Goal: Task Accomplishment & Management: Use online tool/utility

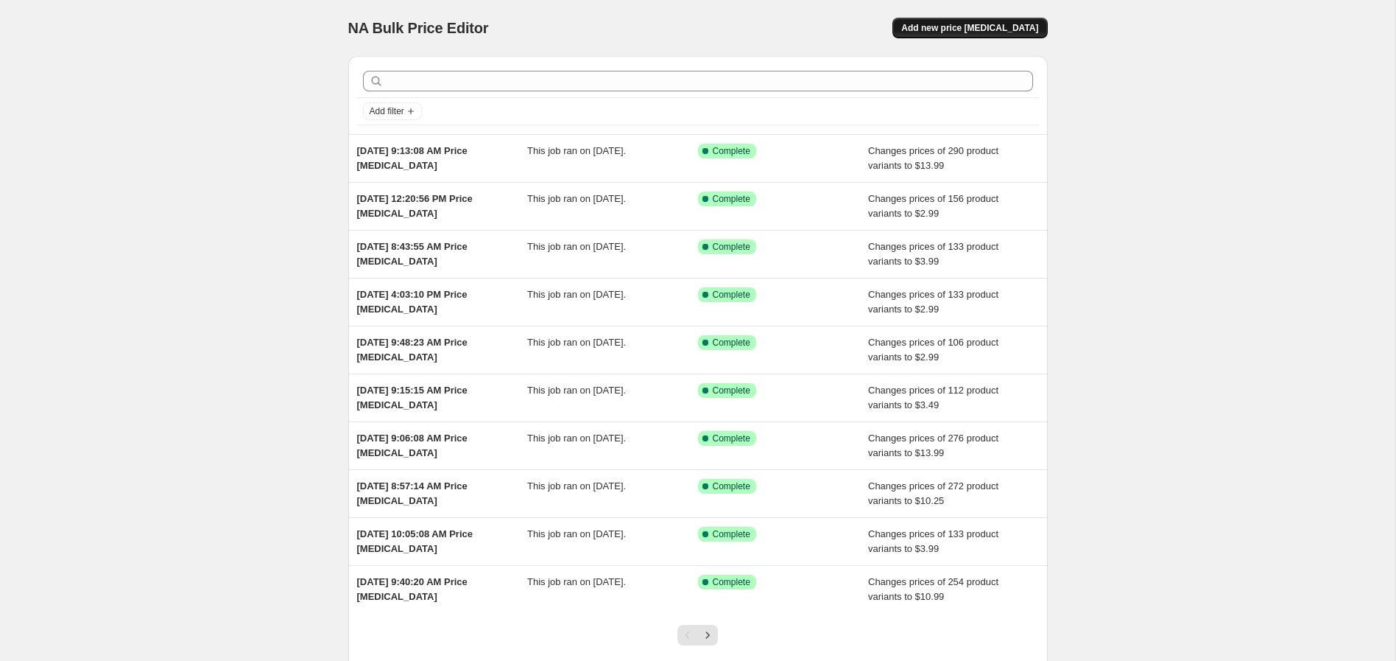
click at [1006, 32] on span "Add new price [MEDICAL_DATA]" at bounding box center [969, 28] width 137 height 12
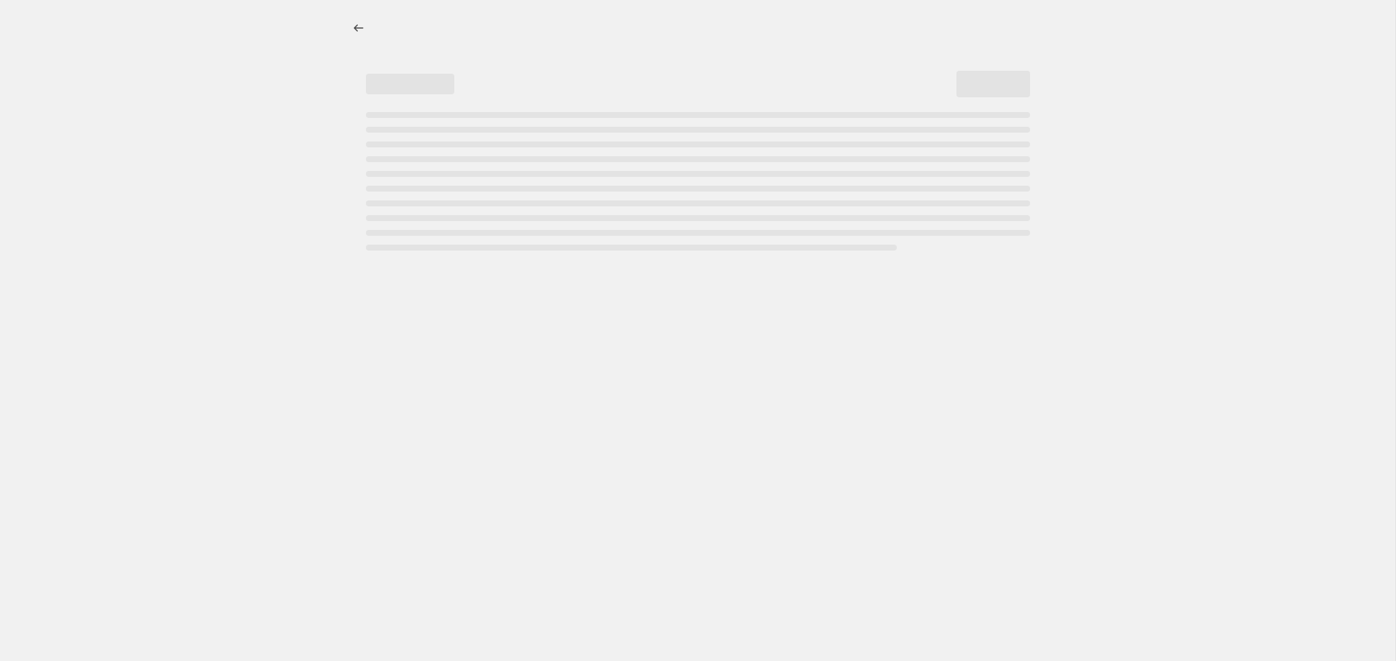
select select "percentage"
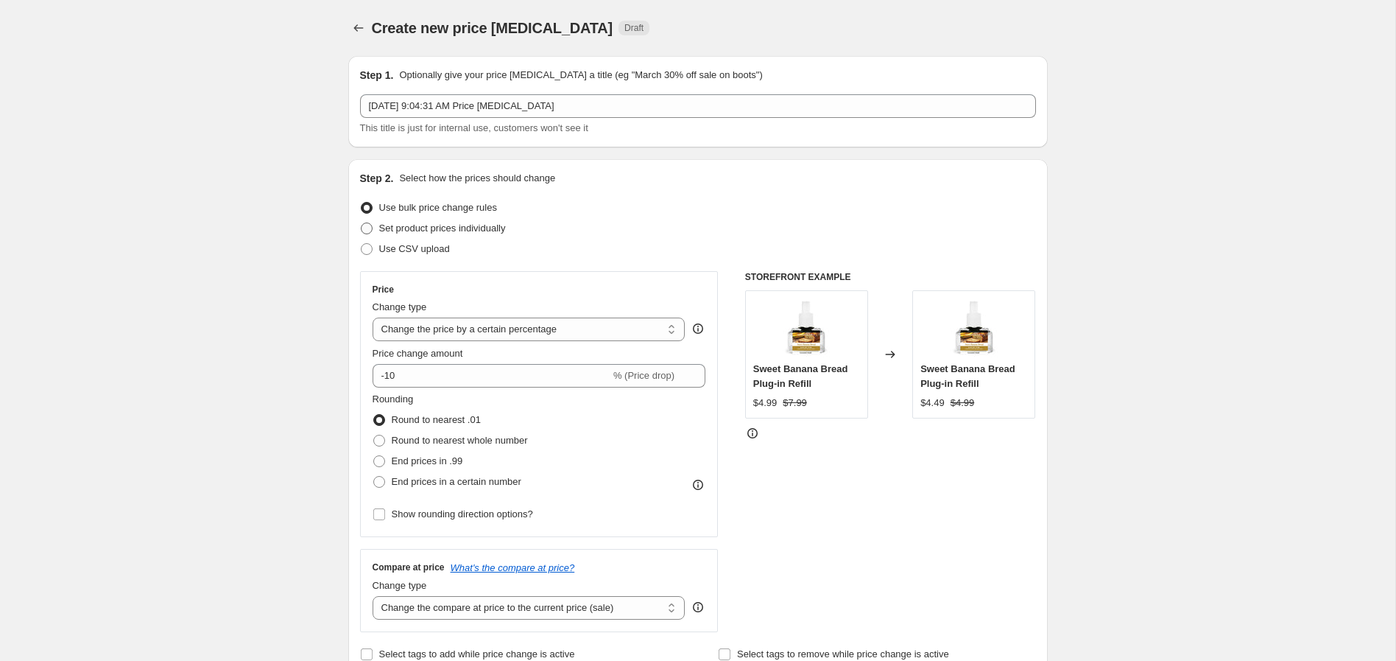
click at [394, 231] on span "Set product prices individually" at bounding box center [442, 227] width 127 height 11
click at [362, 223] on input "Set product prices individually" at bounding box center [361, 222] width 1 height 1
radio input "true"
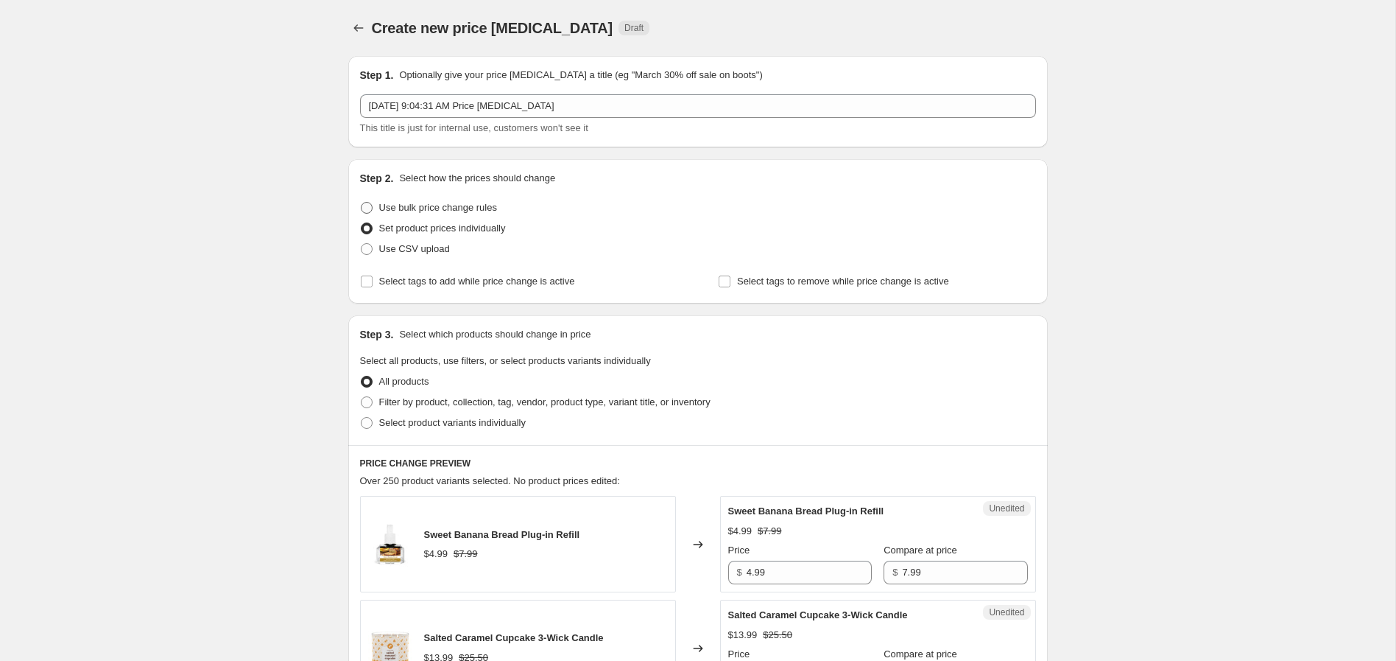
click at [384, 207] on span "Use bulk price change rules" at bounding box center [438, 207] width 118 height 11
click at [362, 203] on input "Use bulk price change rules" at bounding box center [361, 202] width 1 height 1
radio input "true"
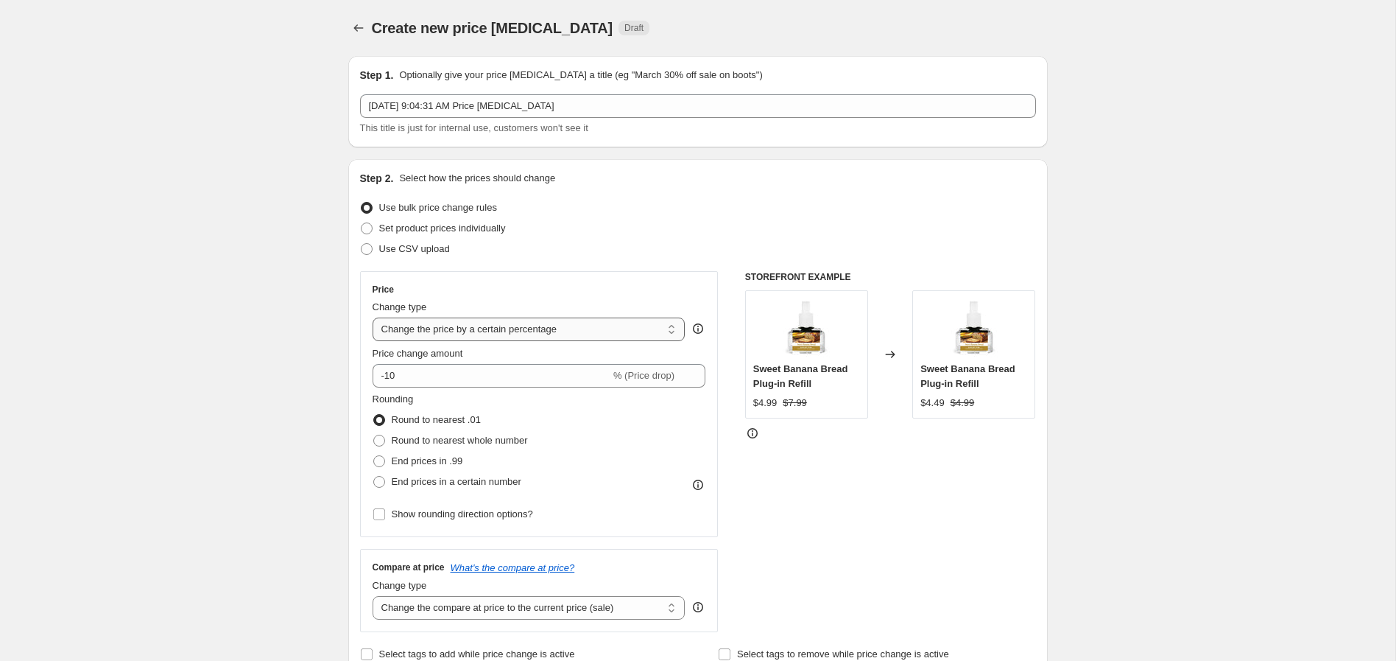
click at [502, 333] on select "Change the price to a certain amount Change the price by a certain amount Chang…" at bounding box center [529, 329] width 313 height 24
select select "to"
click at [373, 317] on select "Change the price to a certain amount Change the price by a certain amount Chang…" at bounding box center [529, 329] width 313 height 24
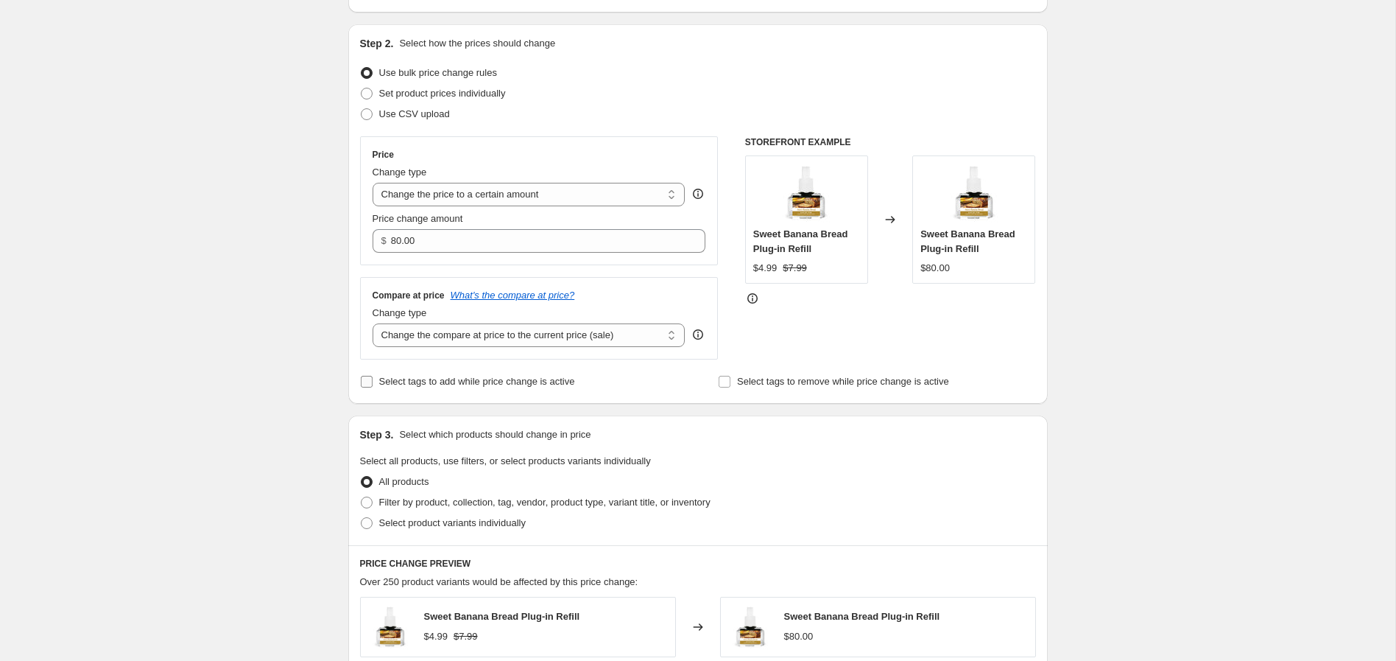
scroll to position [136, 0]
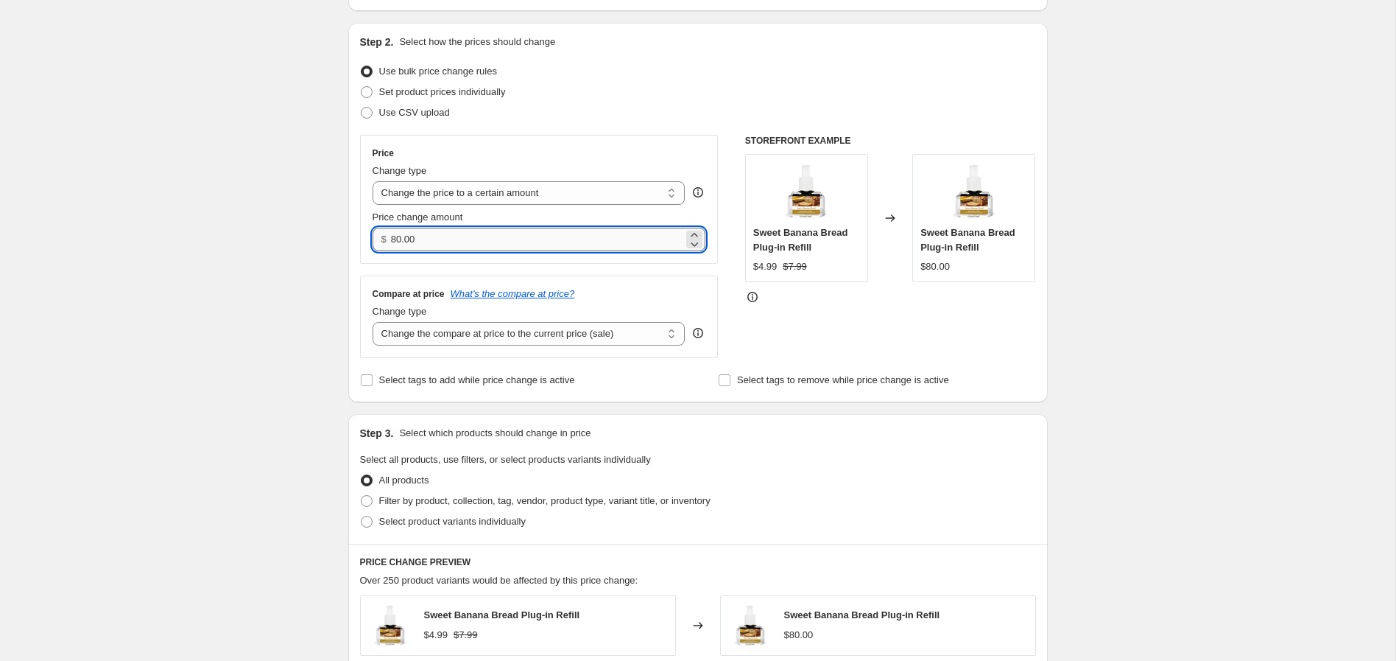
click at [496, 231] on input "80.00" at bounding box center [537, 240] width 292 height 24
type input "10.99"
click at [525, 336] on select "Change the compare at price to the current price (sale) Change the compare at p…" at bounding box center [529, 334] width 313 height 24
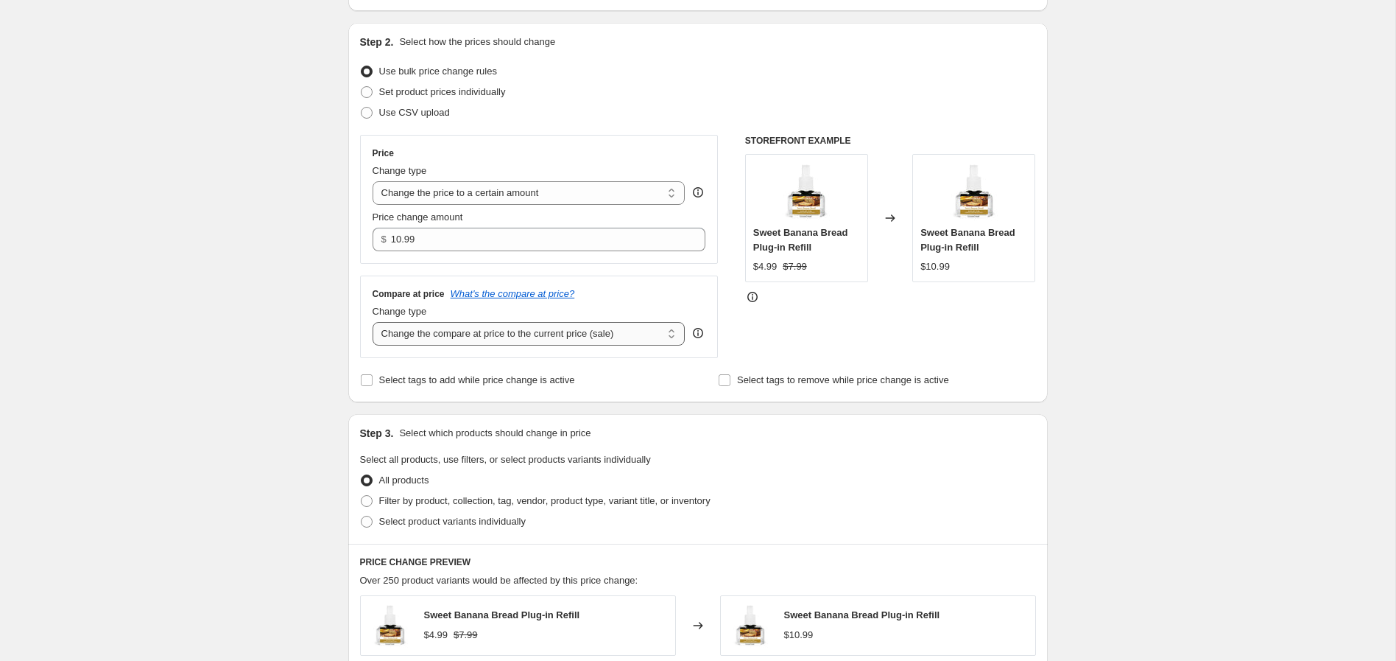
select select "no_change"
click at [373, 322] on select "Change the compare at price to the current price (sale) Change the compare at p…" at bounding box center [529, 334] width 313 height 24
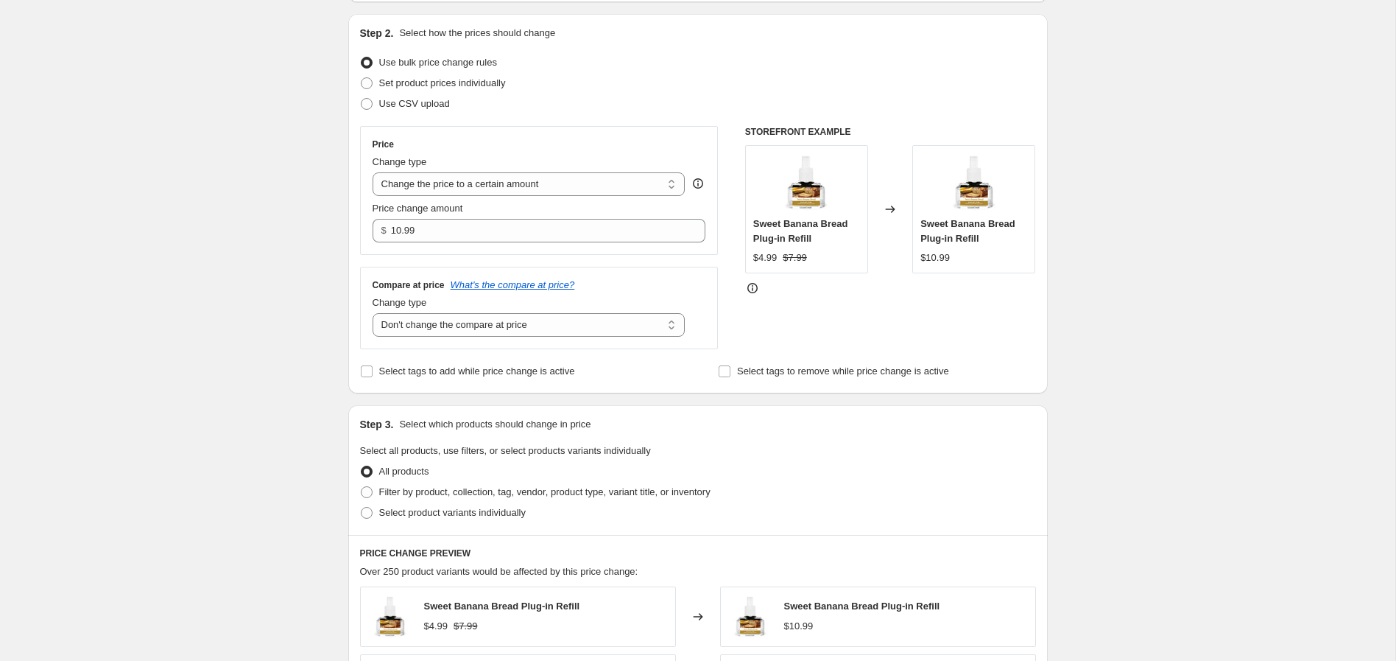
scroll to position [272, 0]
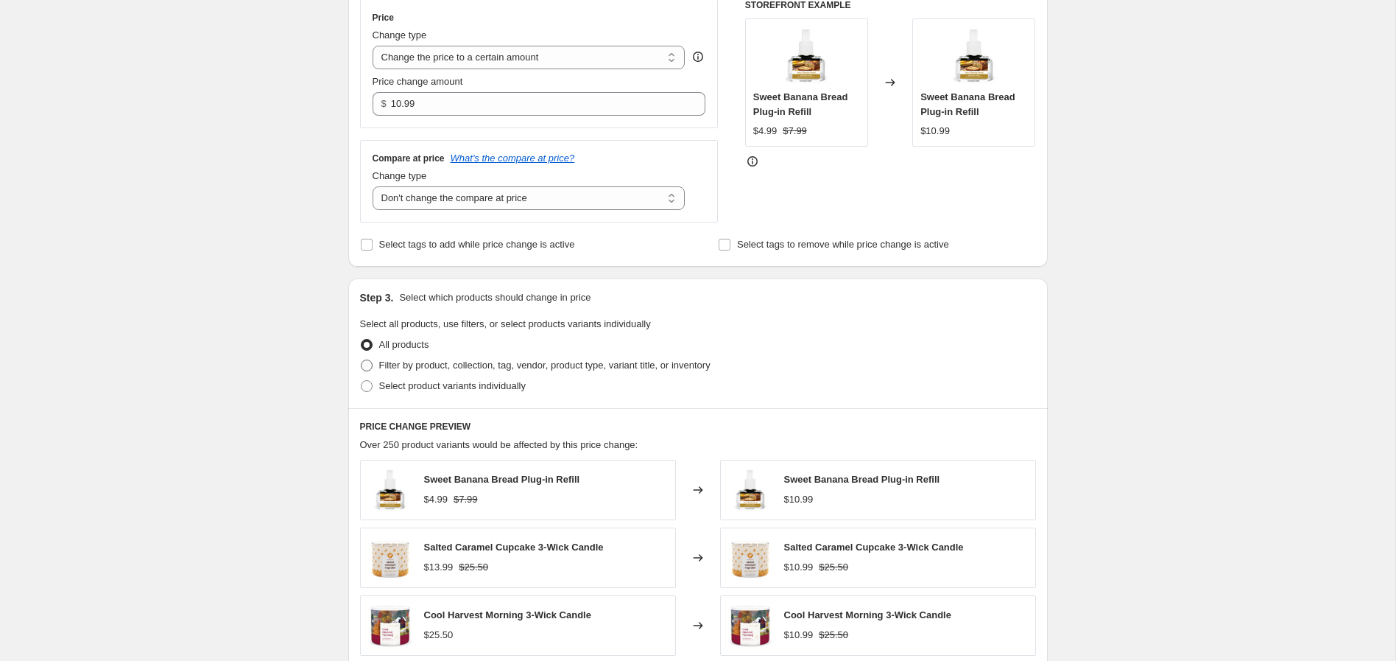
click at [379, 365] on span "Filter by product, collection, tag, vendor, product type, variant title, or inv…" at bounding box center [544, 364] width 331 height 11
click at [362, 360] on input "Filter by product, collection, tag, vendor, product type, variant title, or inv…" at bounding box center [361, 359] width 1 height 1
radio input "true"
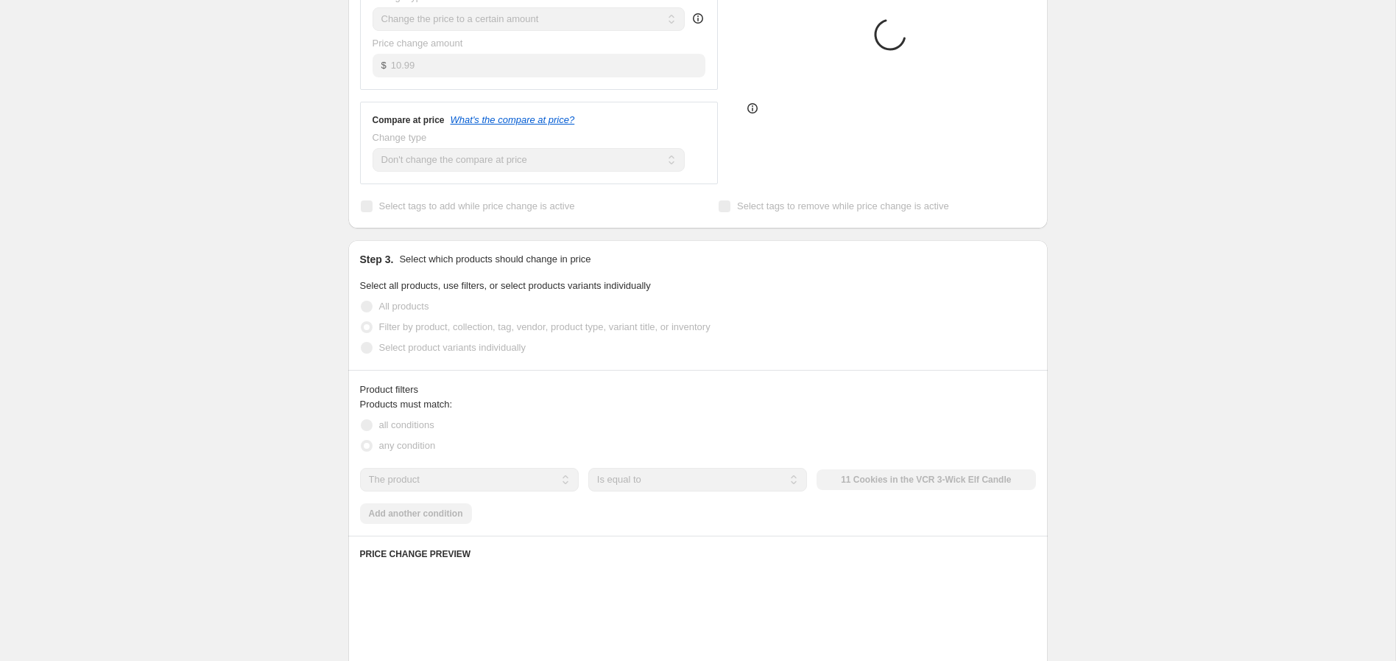
scroll to position [395, 0]
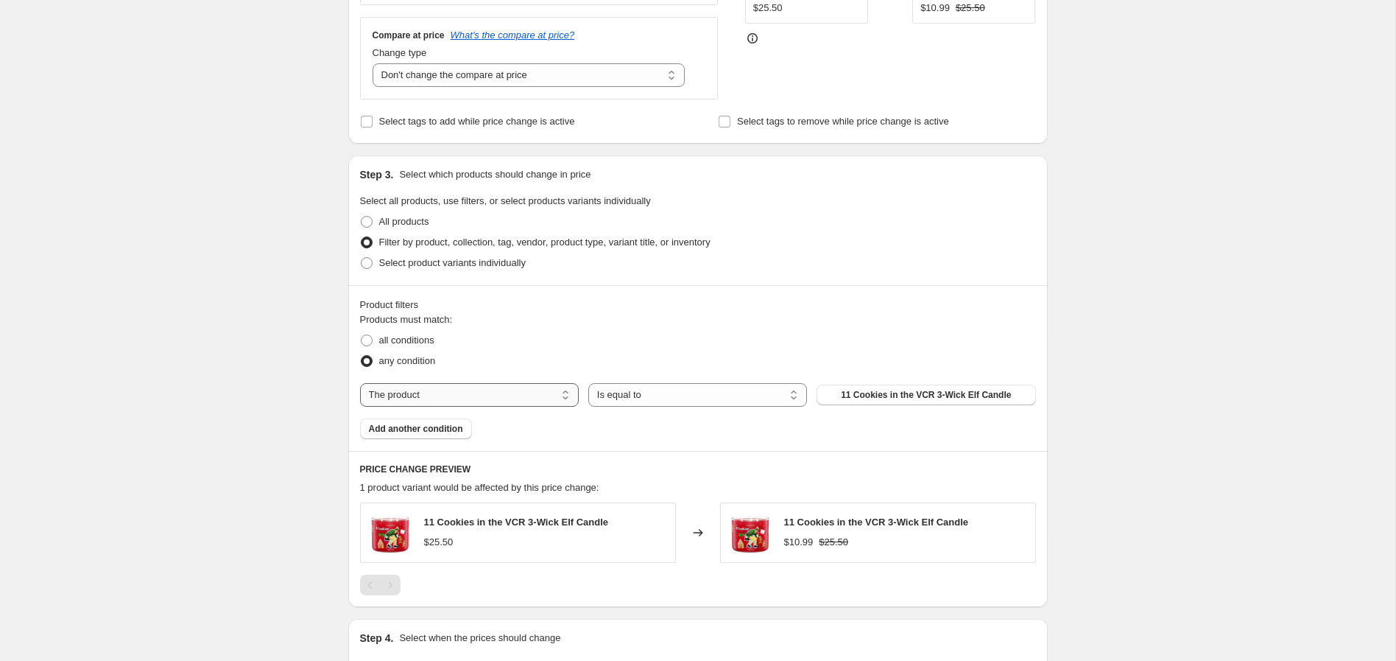
click at [474, 396] on select "The product The product's collection The product's tag The product's vendor The…" at bounding box center [469, 395] width 219 height 24
select select "collection"
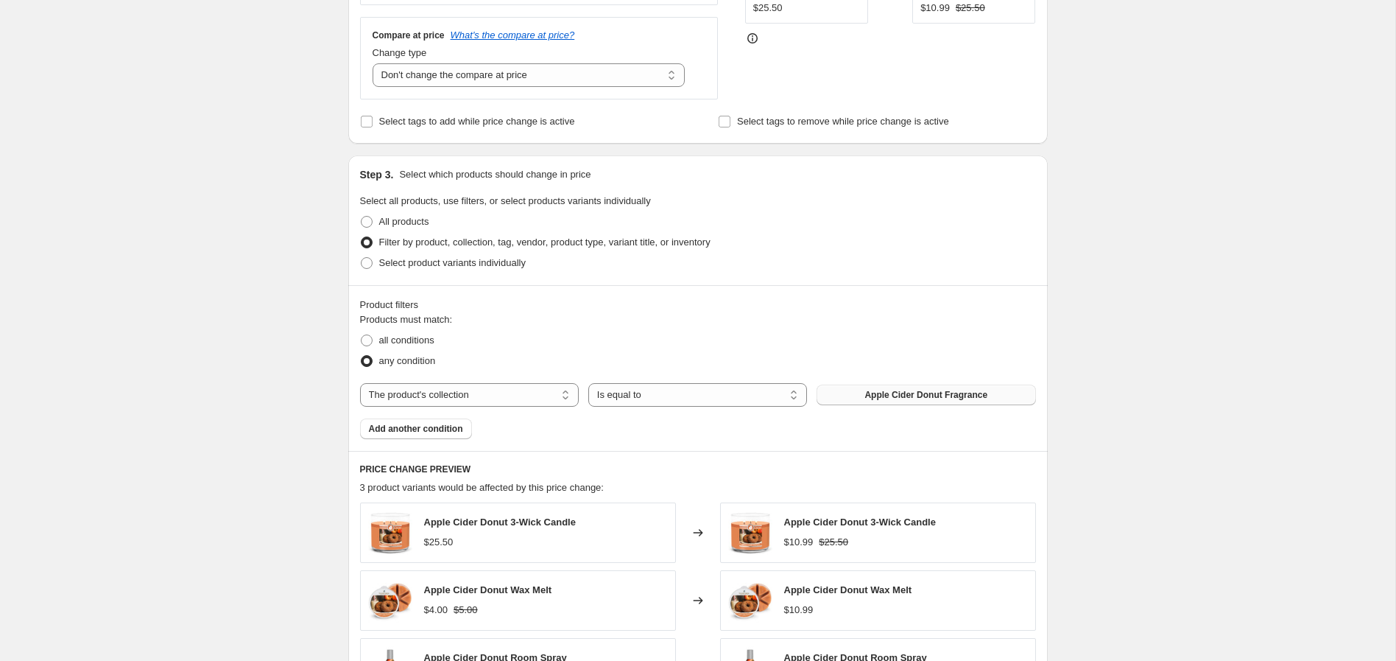
click at [908, 395] on span "Apple Cider Donut Fragrance" at bounding box center [926, 395] width 123 height 12
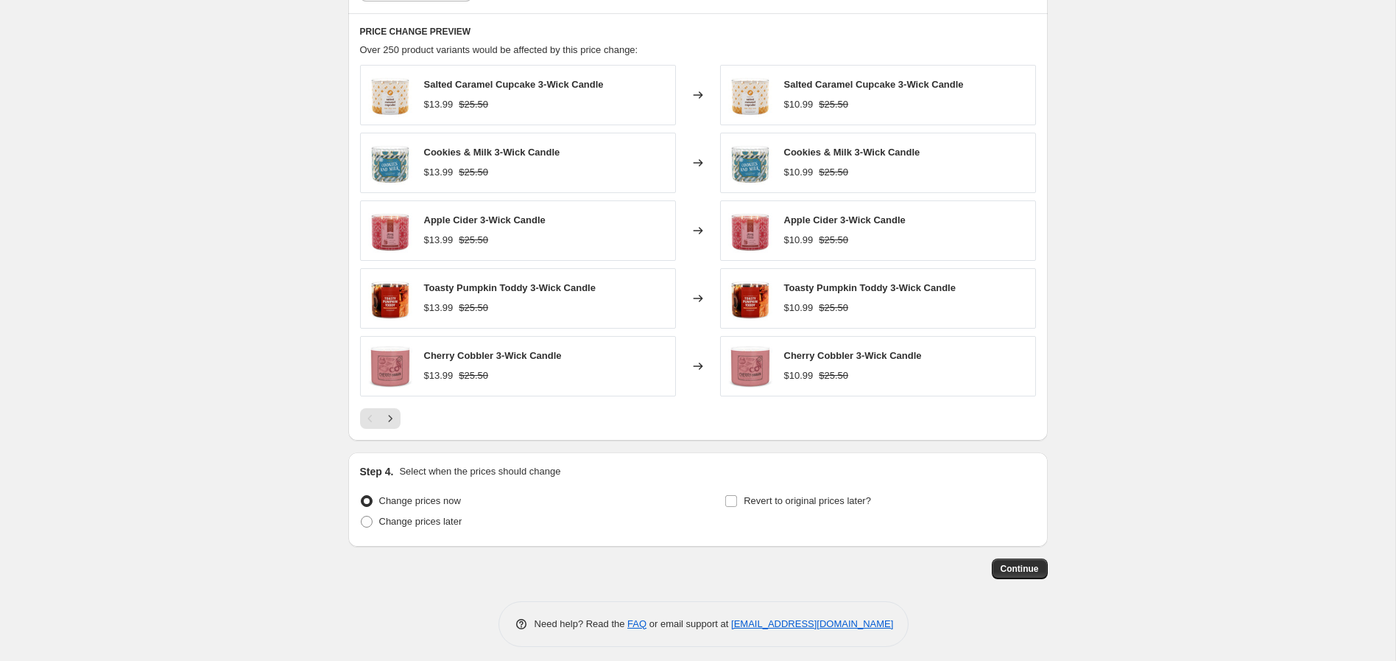
scroll to position [840, 0]
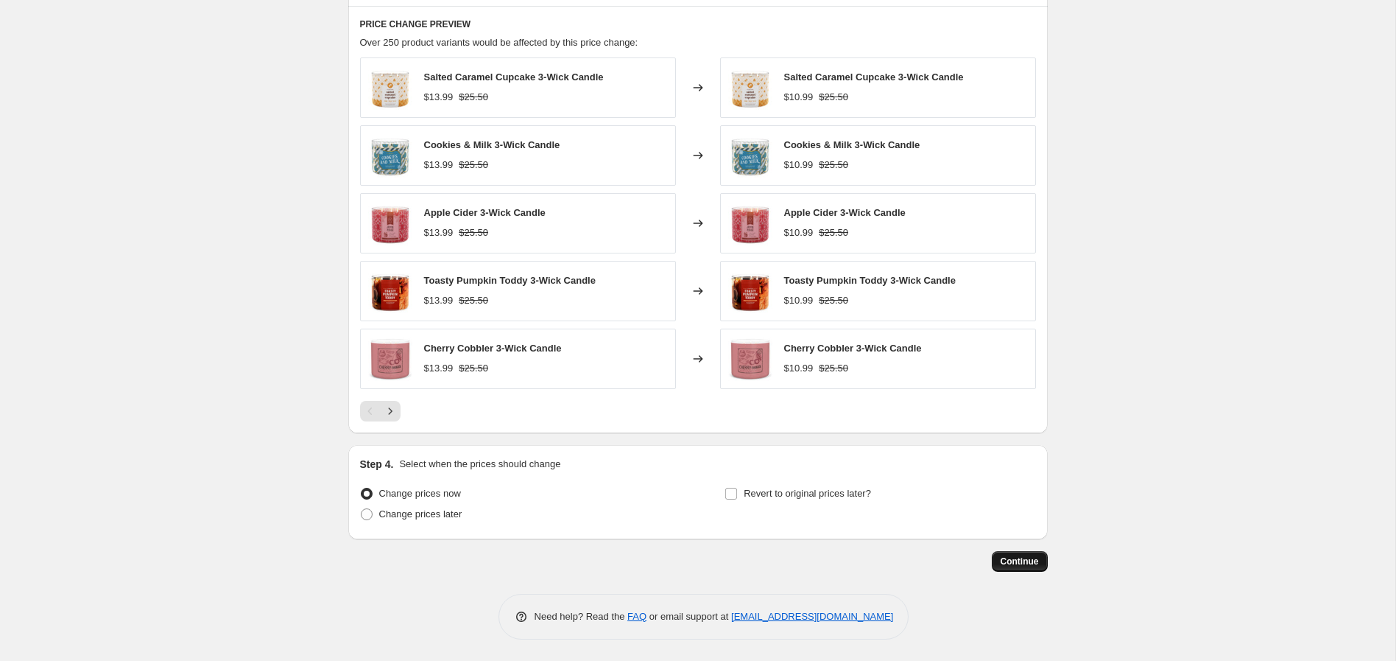
click at [1027, 557] on span "Continue" at bounding box center [1020, 561] width 38 height 12
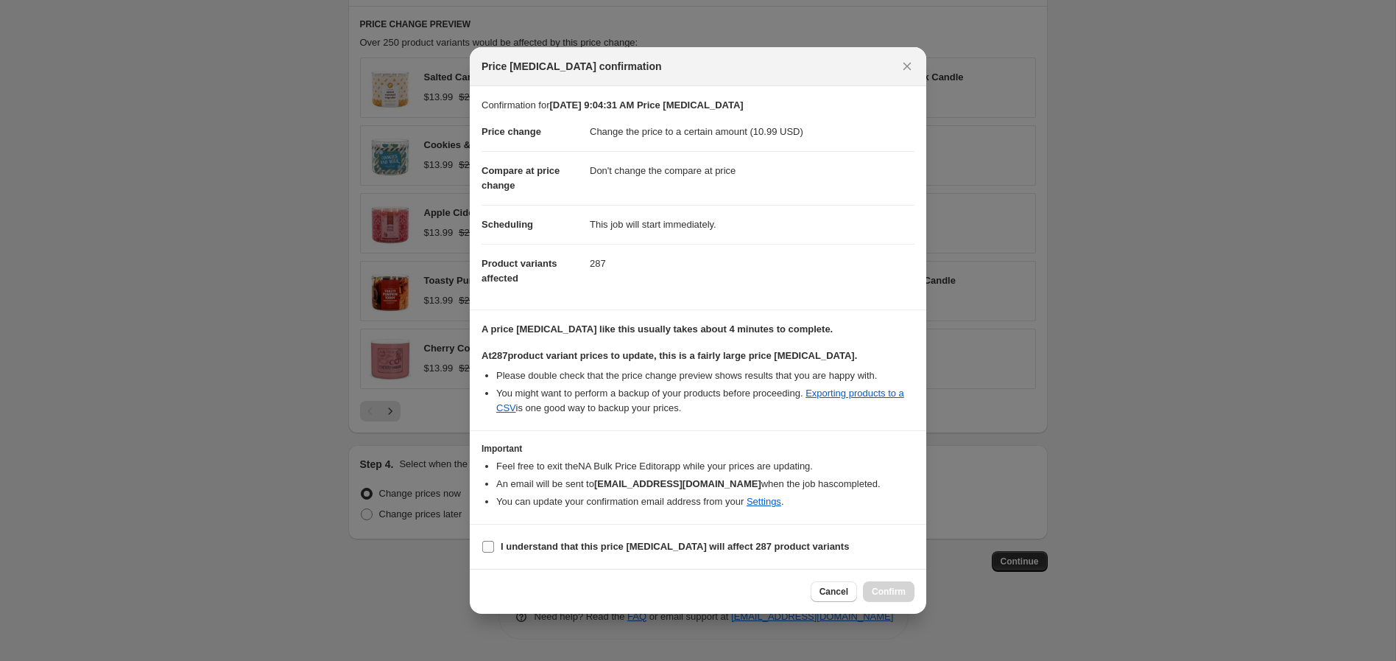
click at [513, 556] on label "I understand that this price [MEDICAL_DATA] will affect 287 product variants" at bounding box center [665, 546] width 367 height 21
click at [494, 552] on input "I understand that this price [MEDICAL_DATA] will affect 287 product variants" at bounding box center [488, 547] width 12 height 12
checkbox input "true"
click at [891, 581] on button "Confirm" at bounding box center [889, 591] width 52 height 21
